Goal: Leave review/rating

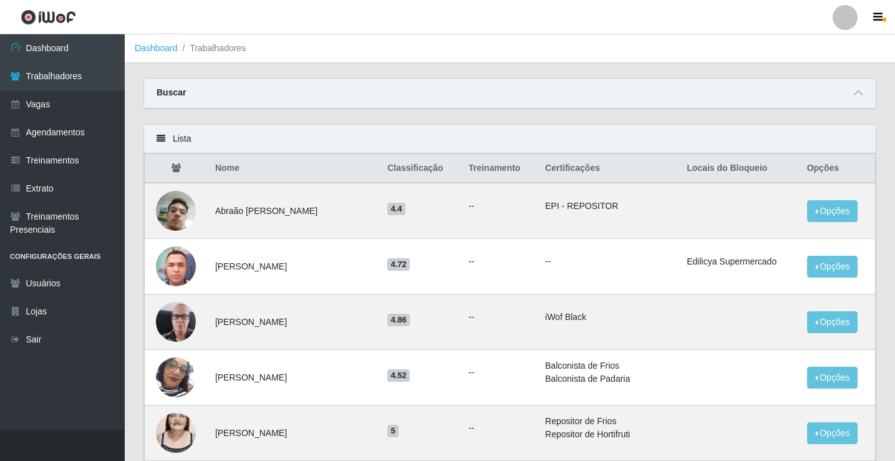
scroll to position [499, 0]
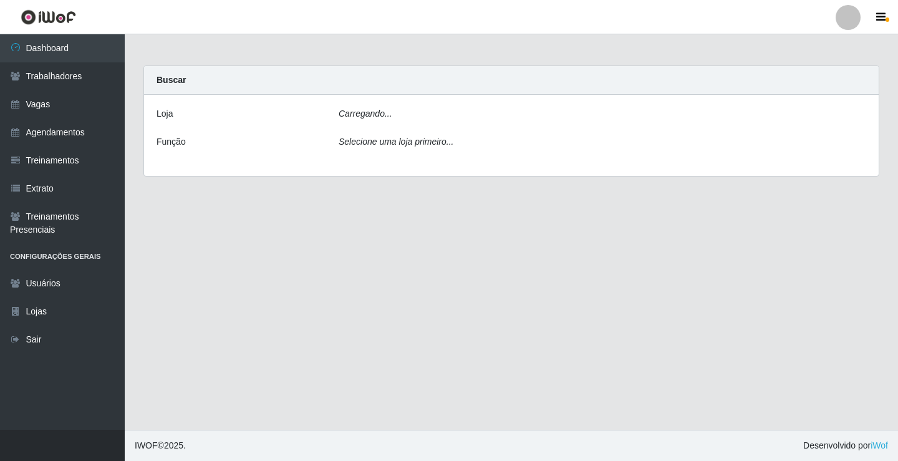
click at [379, 113] on icon "Carregando..." at bounding box center [366, 113] width 54 height 10
click at [378, 118] on div "Carregando..." at bounding box center [602, 116] width 546 height 18
click at [378, 118] on icon "Carregando..." at bounding box center [366, 113] width 54 height 10
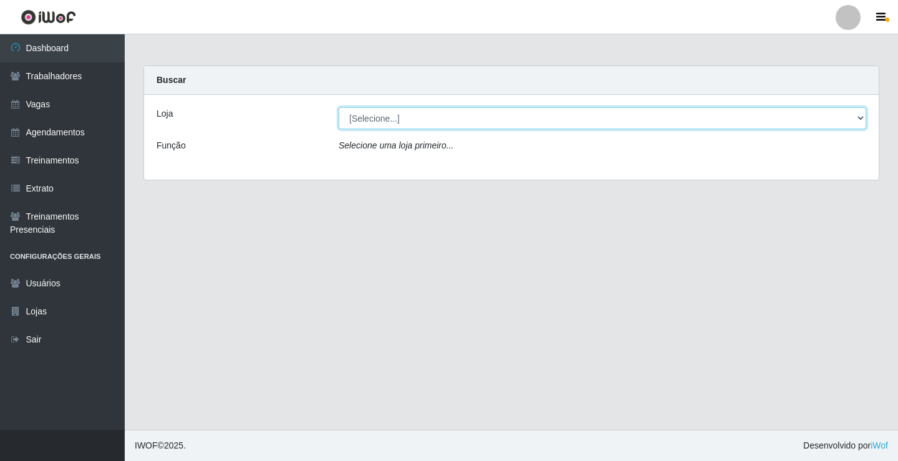
click at [374, 123] on select "[Selecione...] Edilicya Supermercado" at bounding box center [603, 118] width 528 height 22
select select "460"
click at [339, 107] on select "[Selecione...] Edilicya Supermercado" at bounding box center [603, 118] width 528 height 22
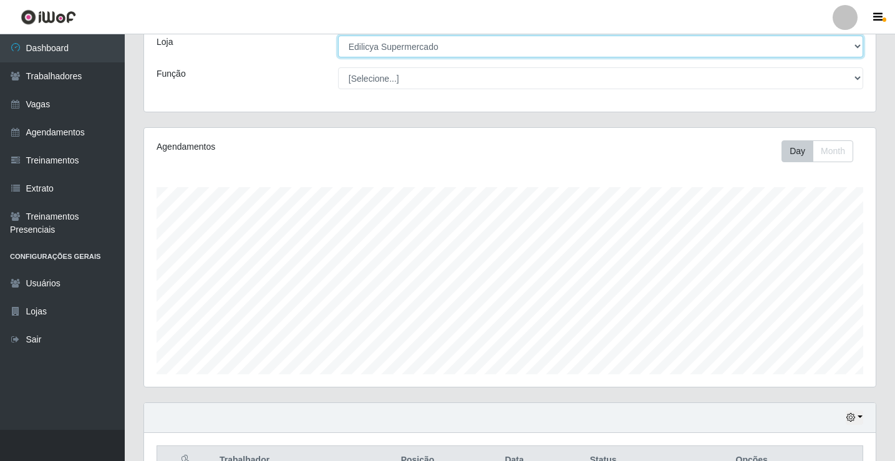
scroll to position [210, 0]
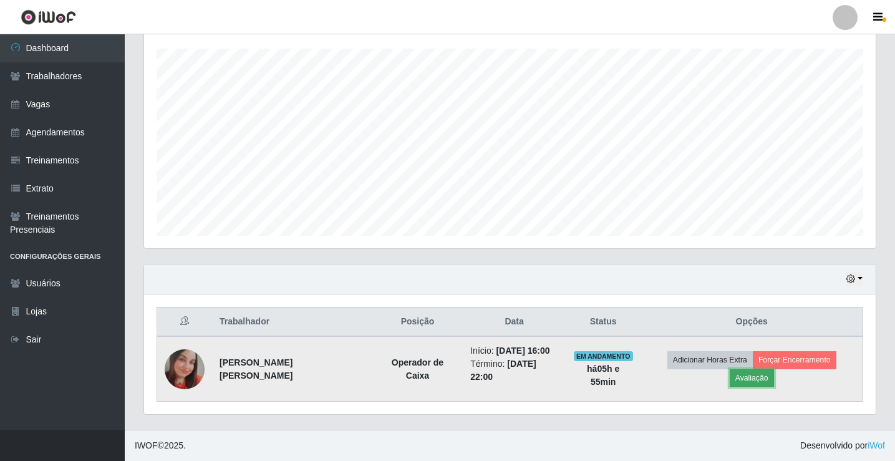
click at [766, 375] on button "Avaliação" at bounding box center [752, 377] width 44 height 17
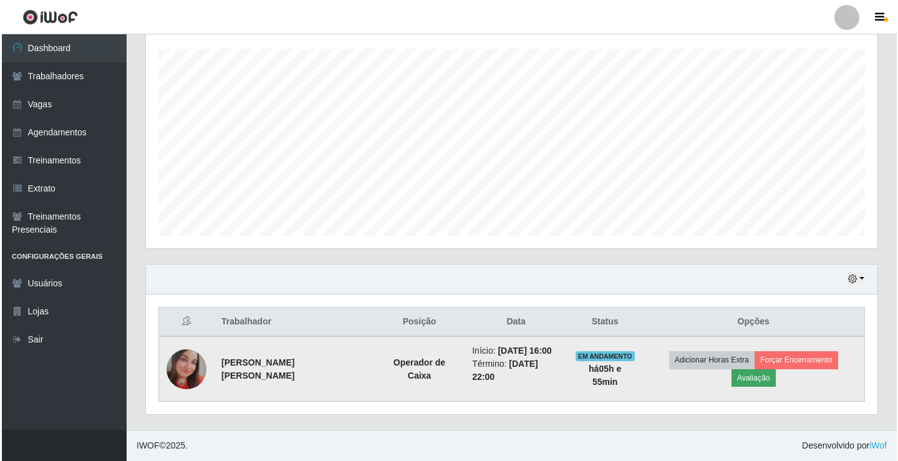
scroll to position [259, 725]
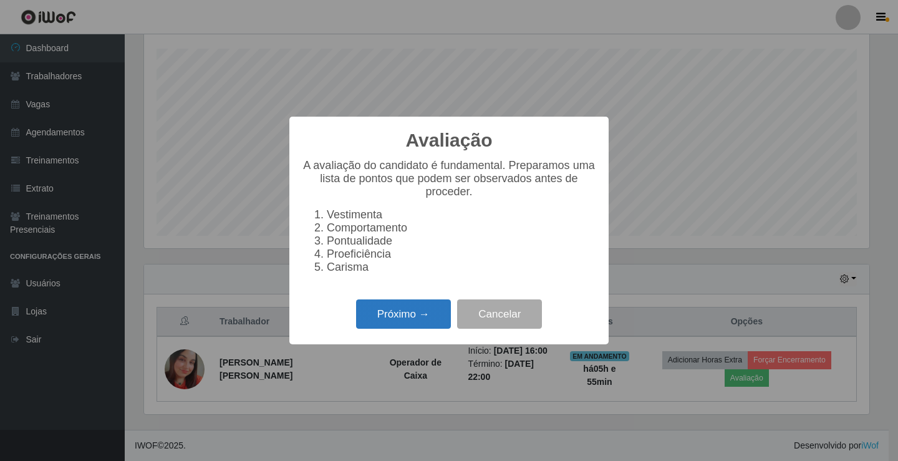
click at [367, 329] on button "Próximo →" at bounding box center [403, 313] width 95 height 29
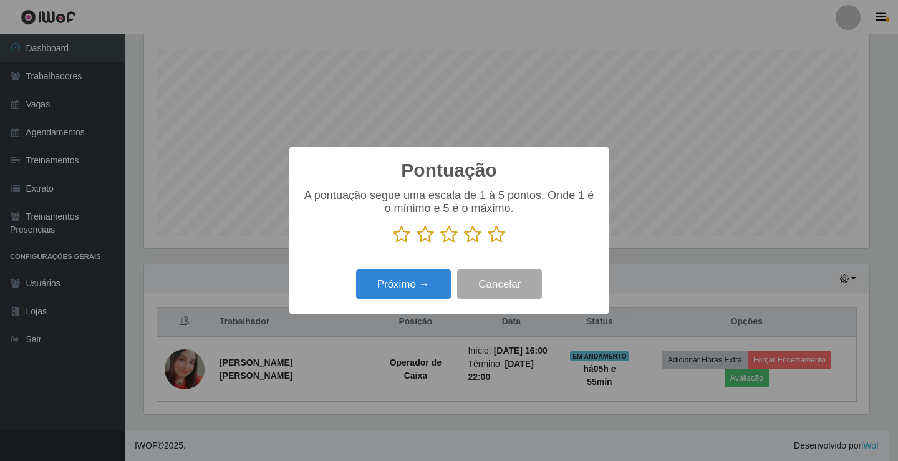
click at [503, 233] on icon at bounding box center [496, 234] width 17 height 19
click at [488, 244] on input "radio" at bounding box center [488, 244] width 0 height 0
click at [444, 282] on button "Próximo →" at bounding box center [403, 283] width 95 height 29
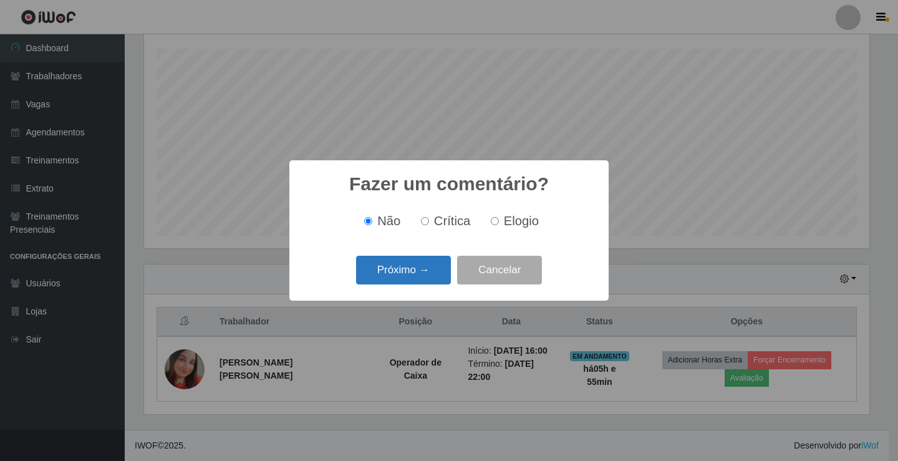
click at [433, 274] on button "Próximo →" at bounding box center [403, 270] width 95 height 29
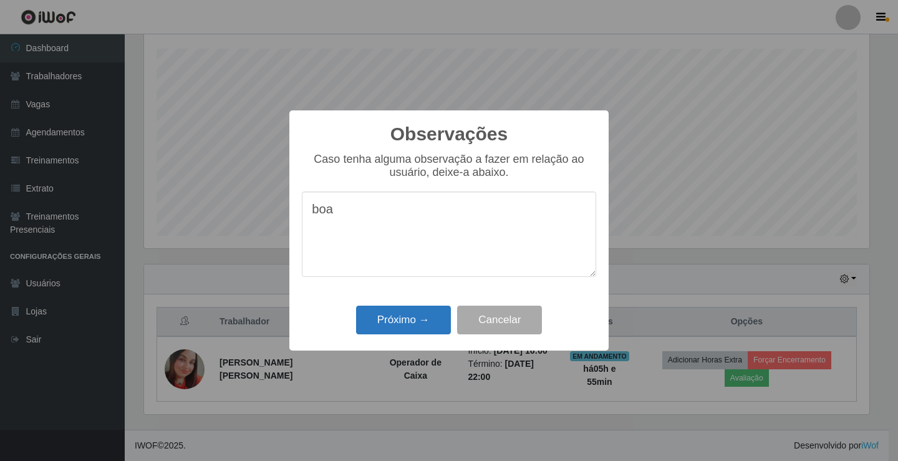
type textarea "boa"
click at [410, 324] on button "Próximo →" at bounding box center [403, 320] width 95 height 29
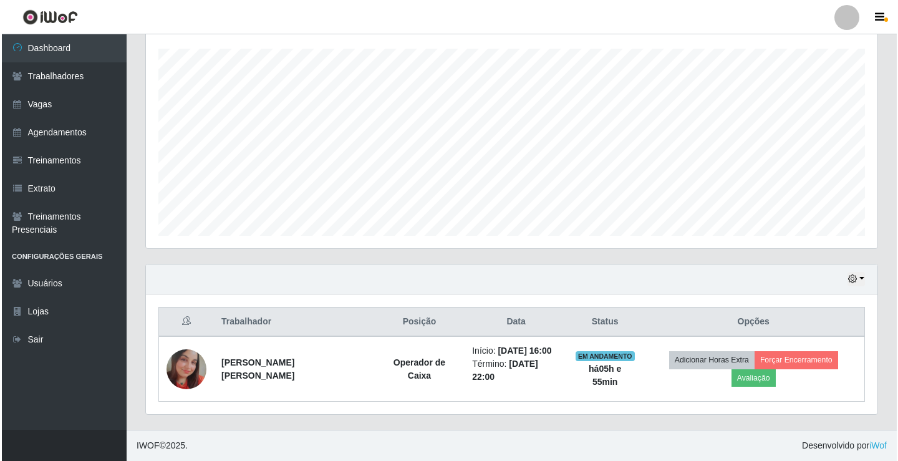
scroll to position [201, 0]
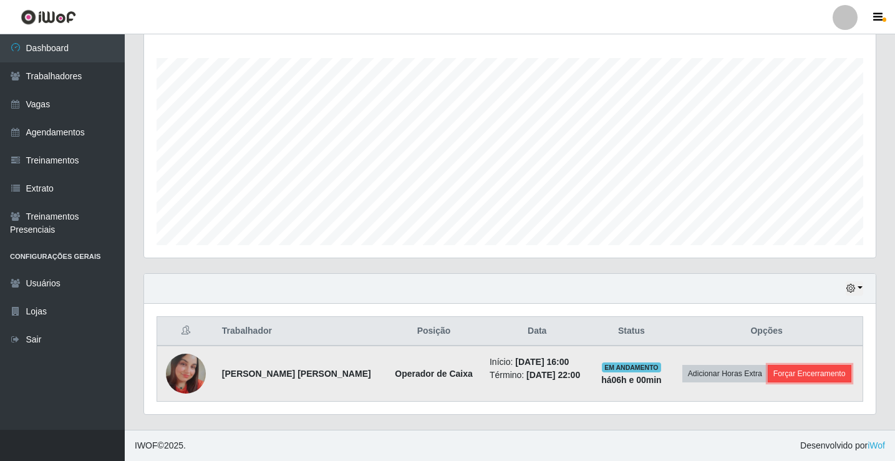
click at [784, 377] on button "Forçar Encerramento" at bounding box center [810, 373] width 84 height 17
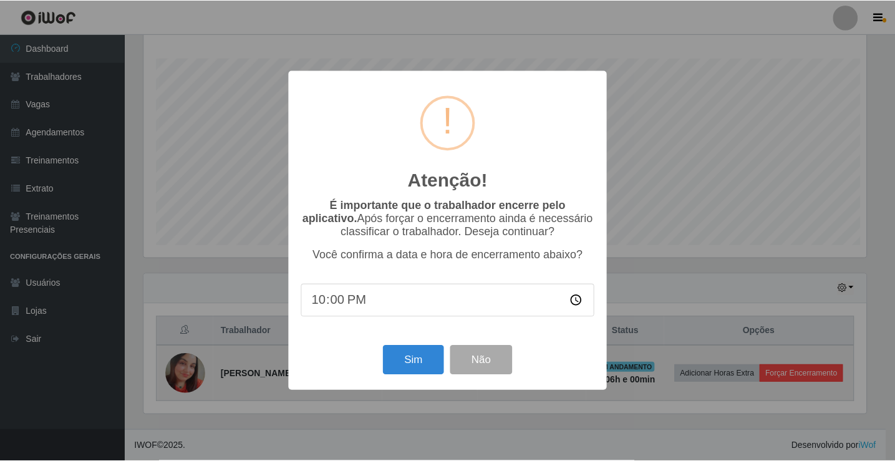
scroll to position [259, 725]
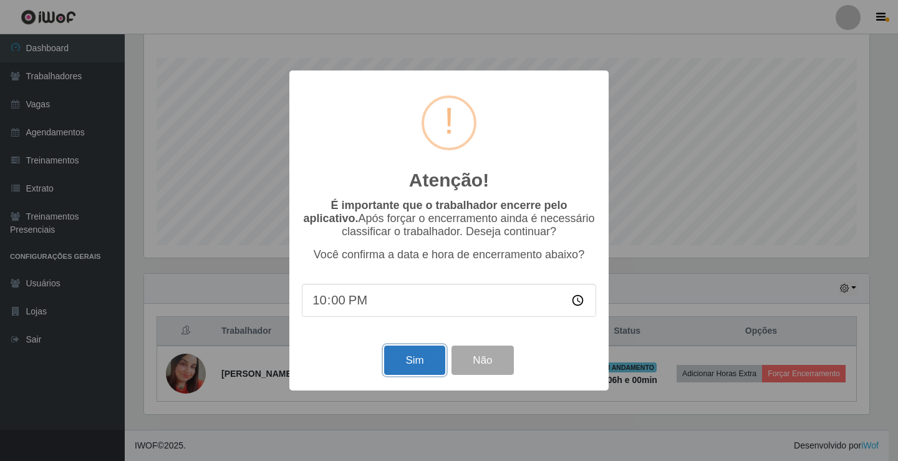
click at [400, 355] on button "Sim" at bounding box center [414, 359] width 60 height 29
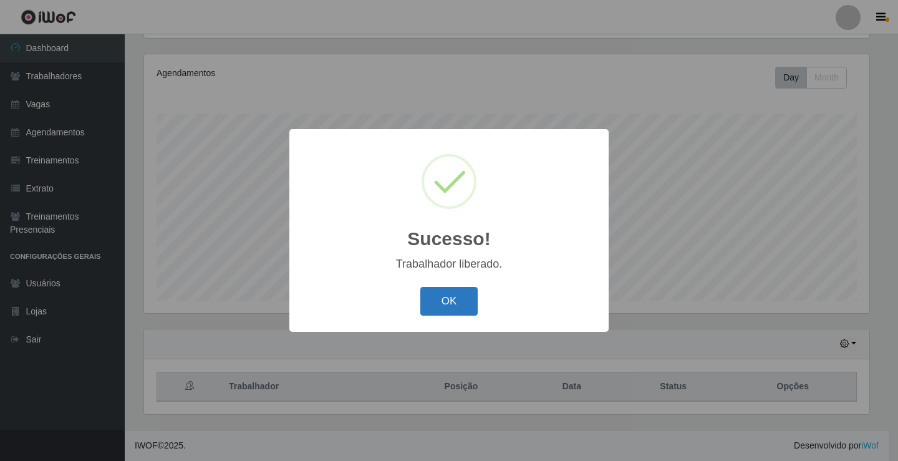
click at [442, 302] on button "OK" at bounding box center [449, 301] width 58 height 29
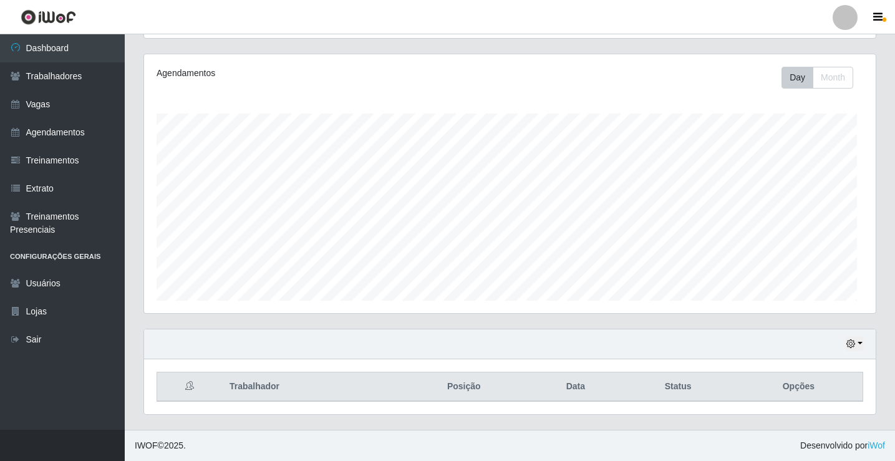
scroll to position [259, 731]
